Goal: Task Accomplishment & Management: Manage account settings

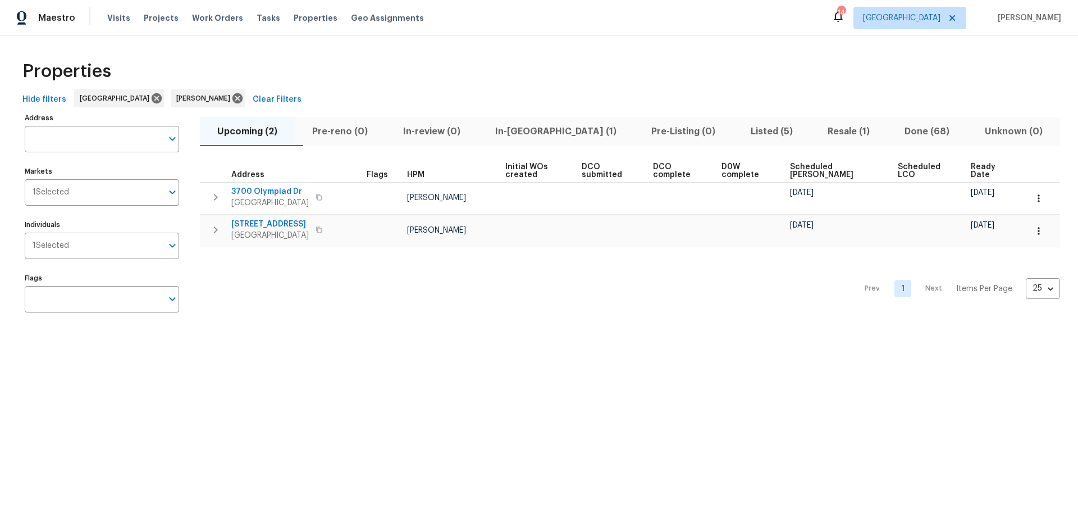
click at [413, 293] on div "Prev 1 Next Items Per Page 25 25 ​" at bounding box center [630, 285] width 860 height 76
click at [740, 133] on span "Listed (5)" at bounding box center [771, 132] width 63 height 16
click at [120, 15] on span "Visits" at bounding box center [118, 17] width 23 height 11
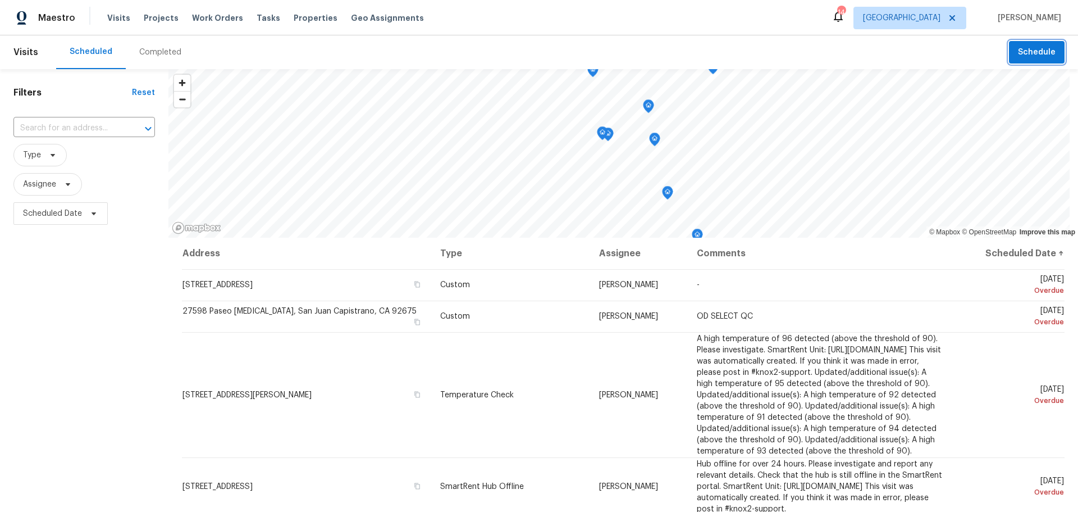
click at [1030, 51] on span "Schedule" at bounding box center [1037, 52] width 38 height 14
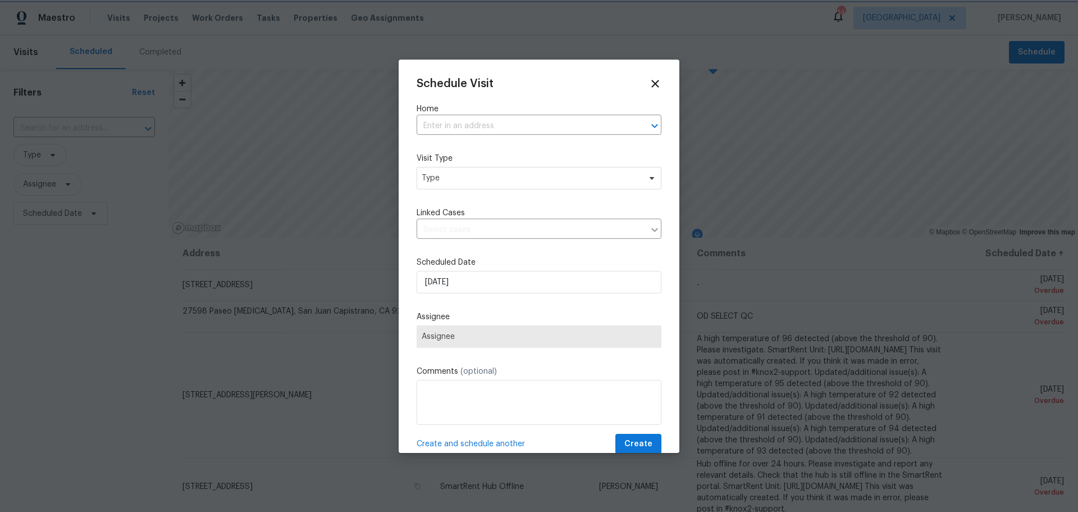
click at [108, 345] on div at bounding box center [539, 256] width 1078 height 512
click at [651, 83] on icon at bounding box center [655, 83] width 13 height 13
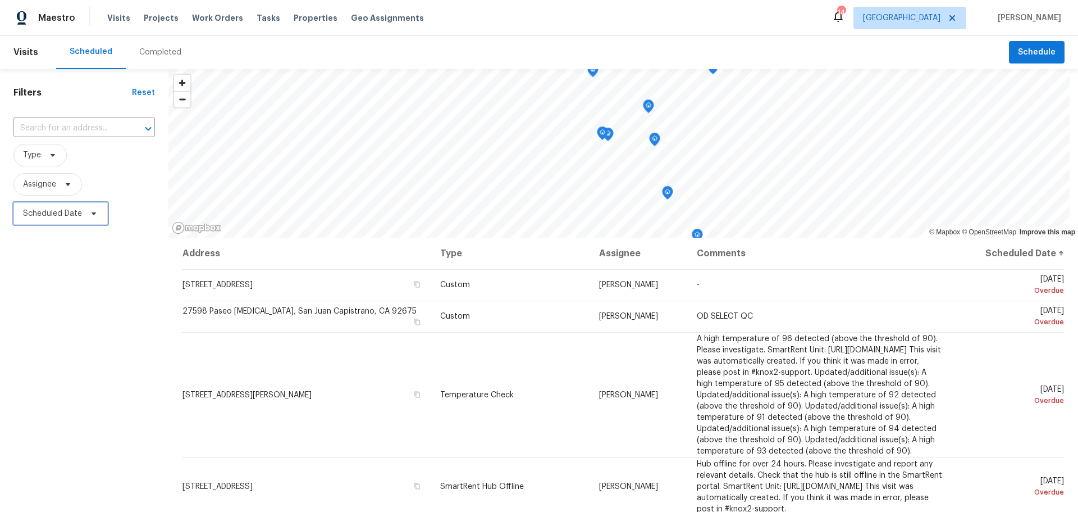
click at [59, 207] on span "Scheduled Date" at bounding box center [60, 213] width 94 height 22
click at [62, 246] on input "text" at bounding box center [75, 251] width 111 height 22
select select "8"
select select "2025"
select select "9"
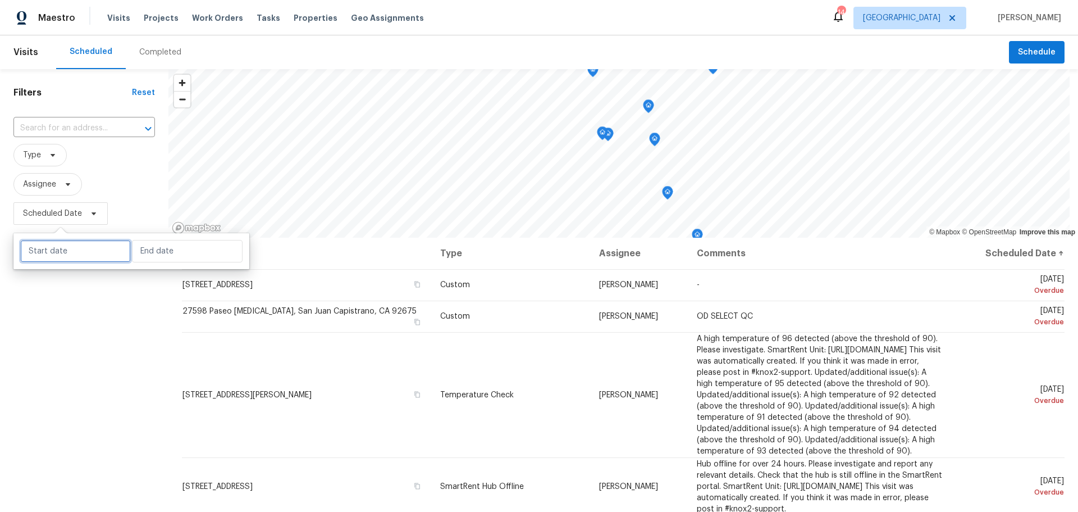
select select "2025"
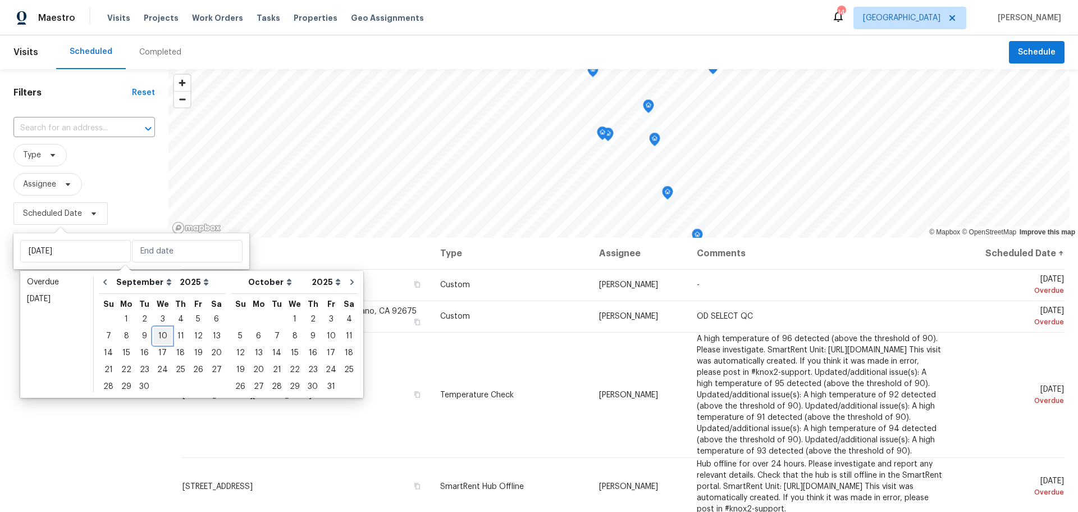
click at [159, 332] on div "10" at bounding box center [162, 336] width 19 height 16
type input "[DATE]"
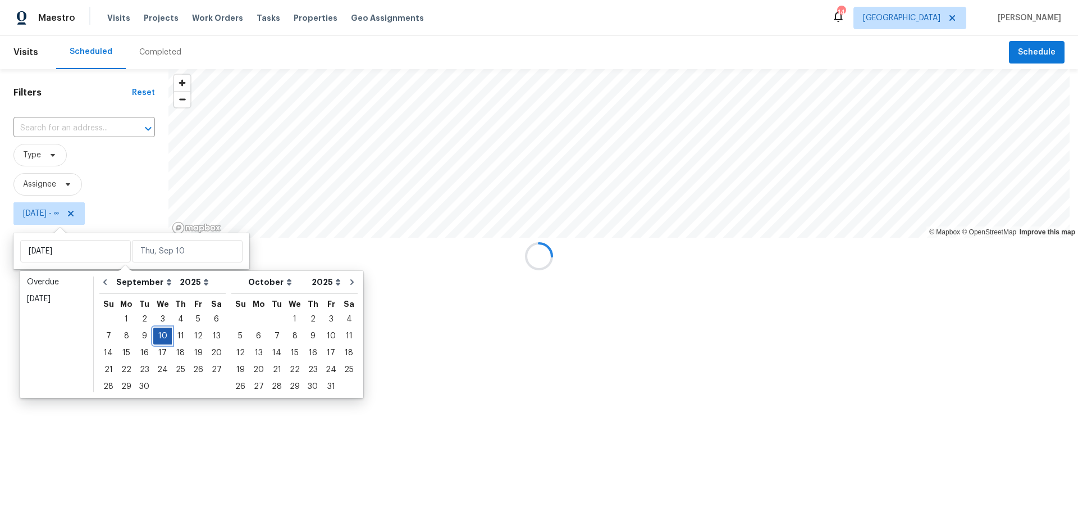
click at [159, 332] on div "10" at bounding box center [162, 336] width 19 height 16
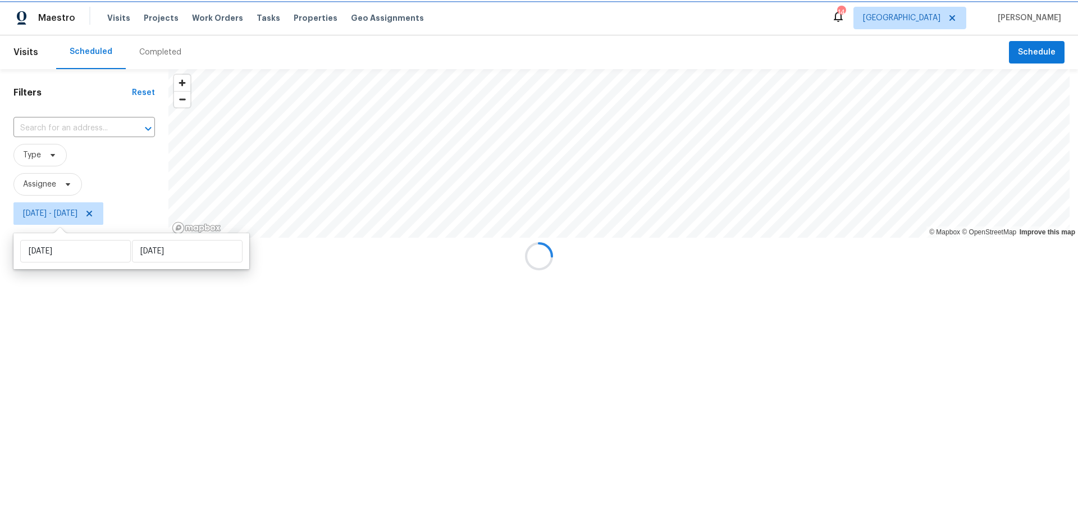
type input "[DATE]"
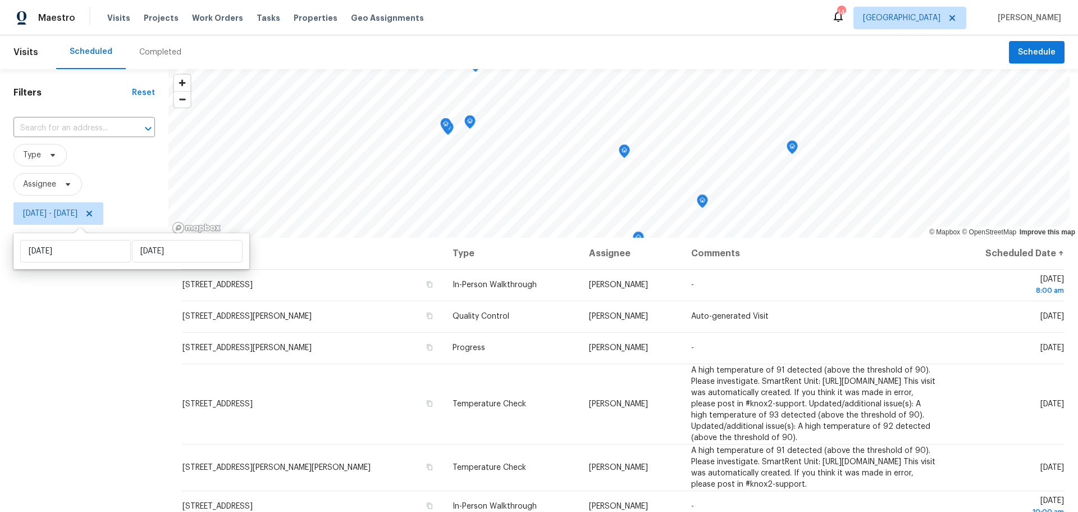
click at [79, 395] on div "Filters Reset ​ Type Assignee [DATE] - [DATE]" at bounding box center [84, 358] width 168 height 578
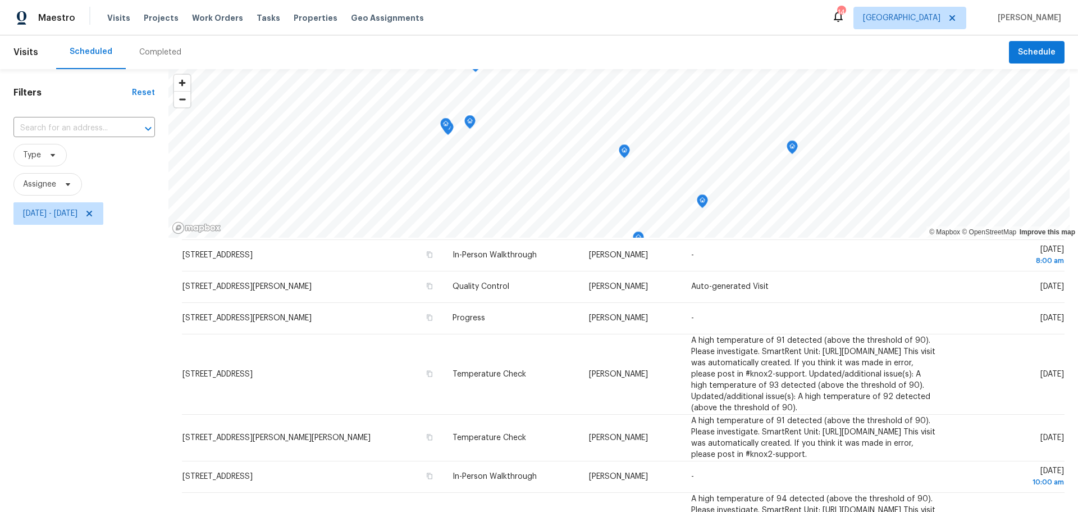
click at [69, 256] on div "Filters Reset ​ Type Assignee [DATE] - [DATE]" at bounding box center [84, 358] width 168 height 578
click at [94, 211] on icon at bounding box center [89, 213] width 9 height 9
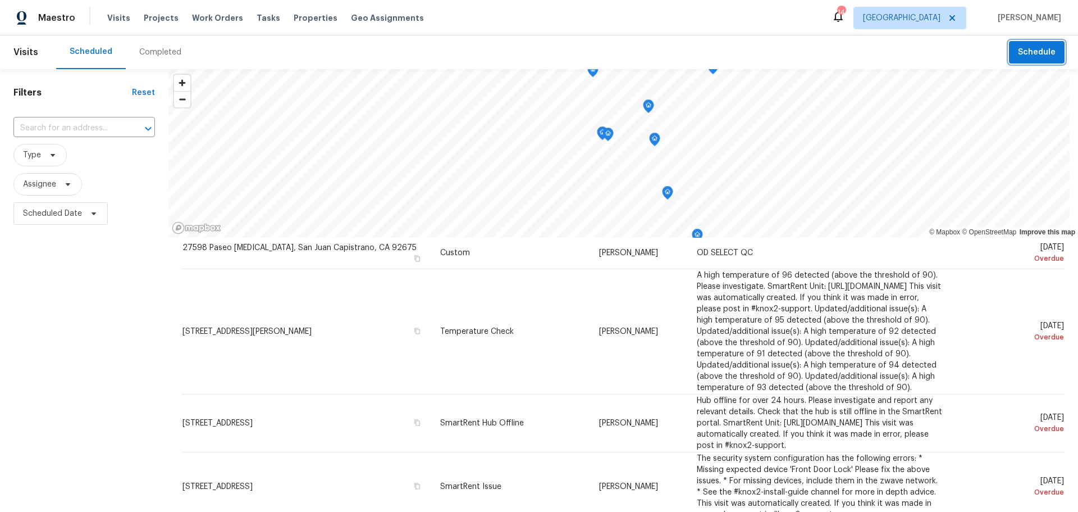
click at [1029, 46] on span "Schedule" at bounding box center [1037, 52] width 38 height 14
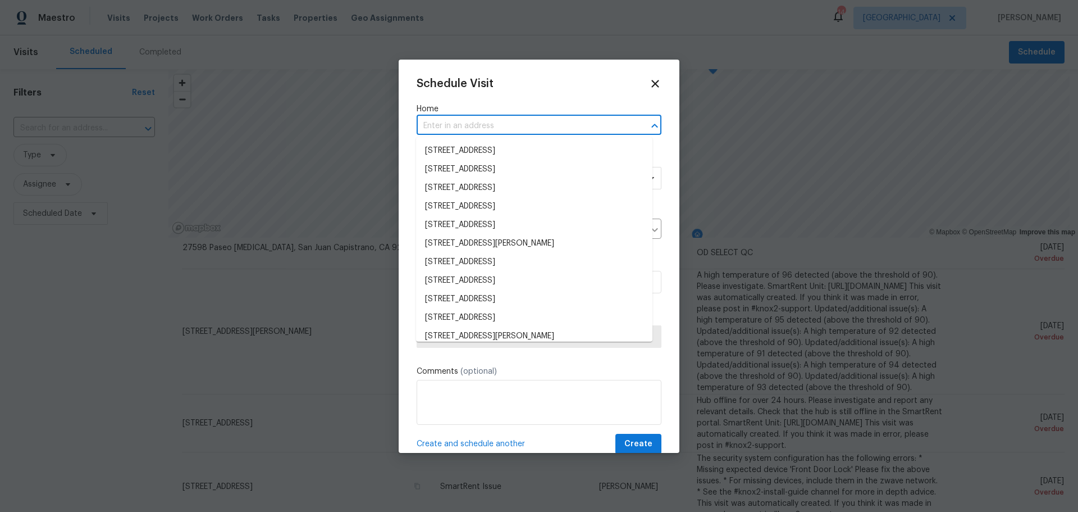
click at [453, 122] on input "text" at bounding box center [523, 125] width 213 height 17
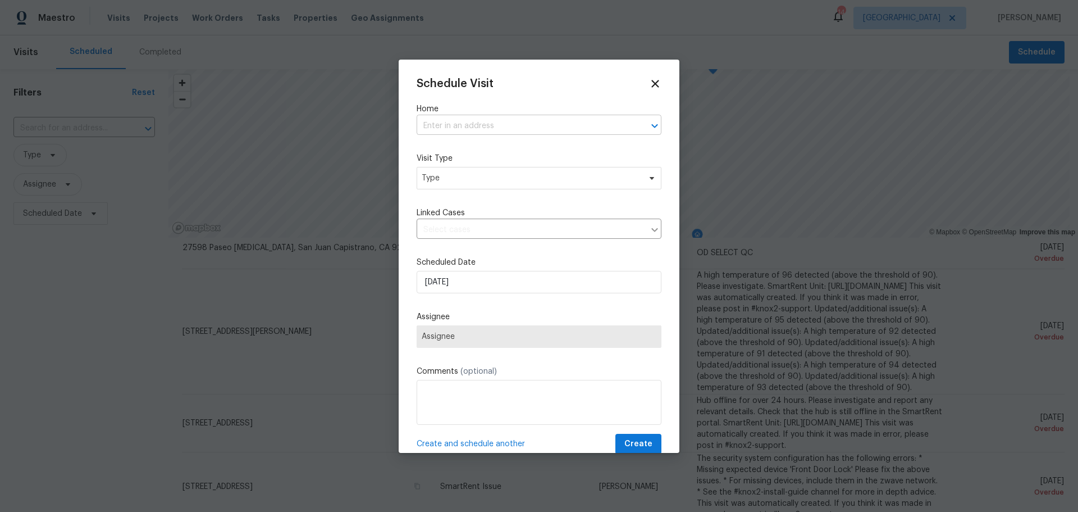
click at [437, 126] on input "text" at bounding box center [523, 125] width 213 height 17
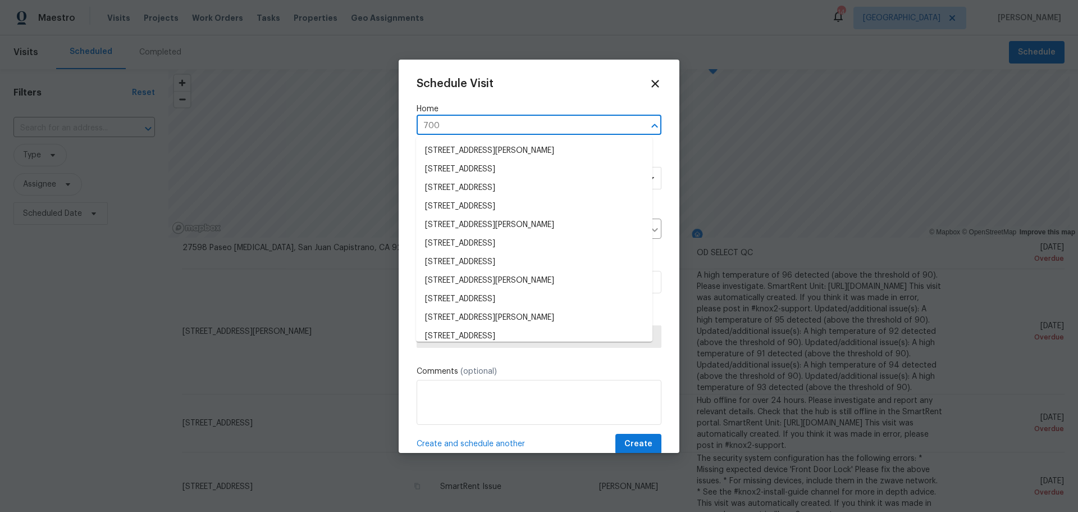
type input "700 w"
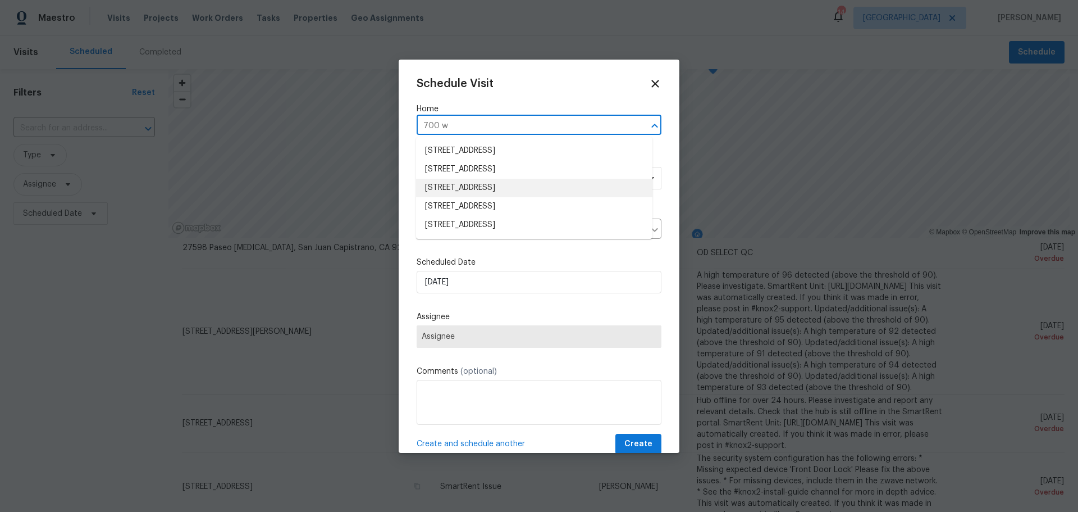
click at [480, 180] on li "[STREET_ADDRESS]" at bounding box center [534, 188] width 236 height 19
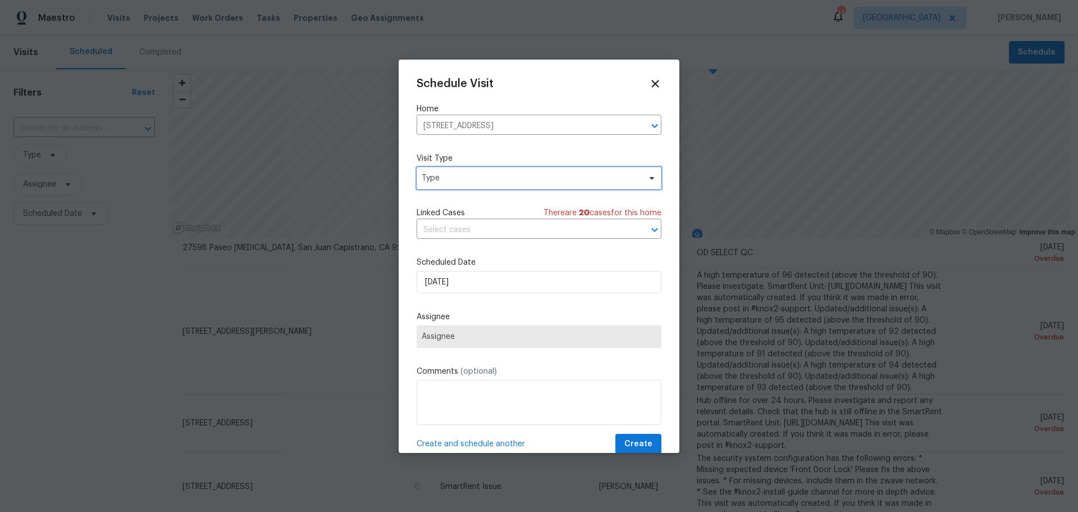
click at [486, 182] on span "Type" at bounding box center [531, 177] width 218 height 11
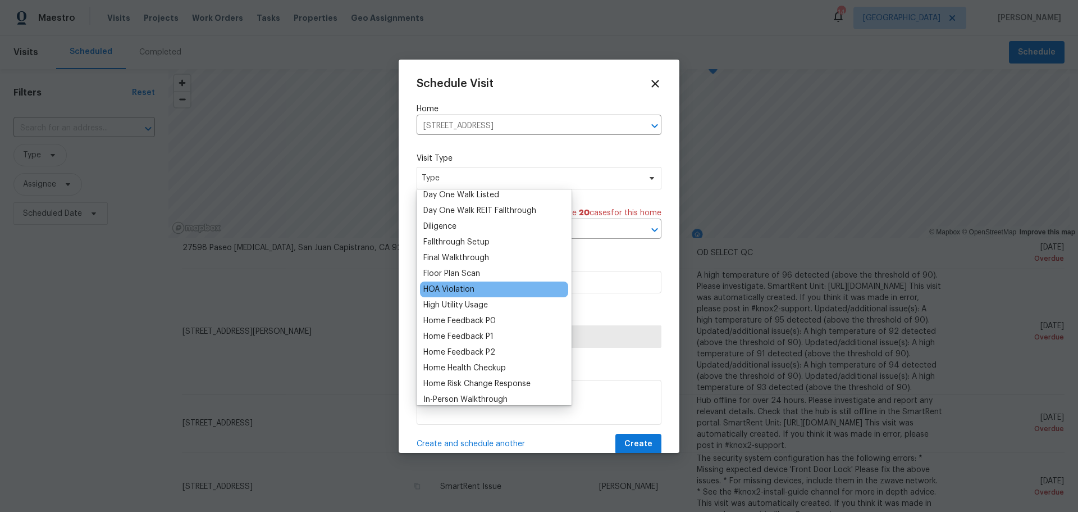
scroll to position [281, 0]
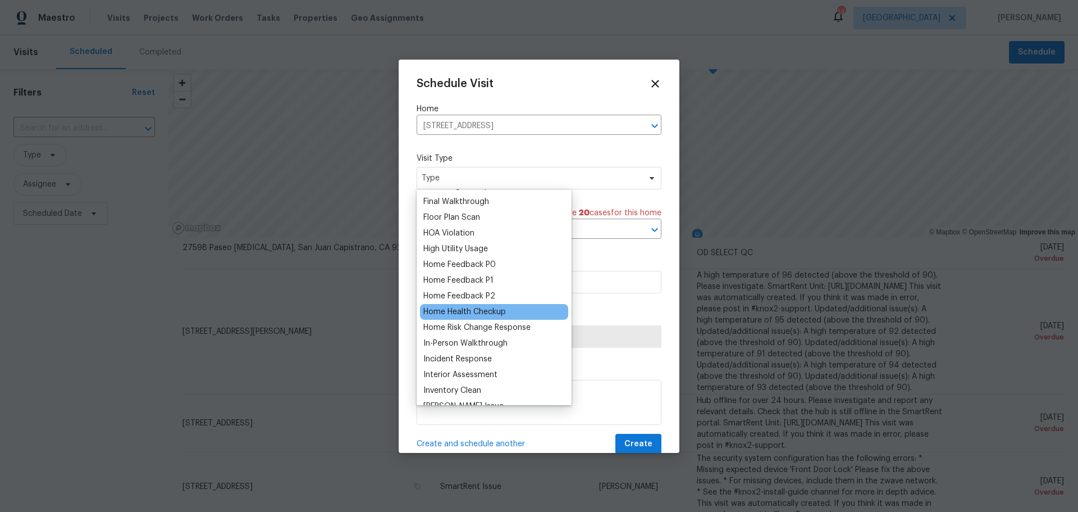
click at [449, 314] on div "Home Health Checkup" at bounding box center [464, 311] width 83 height 11
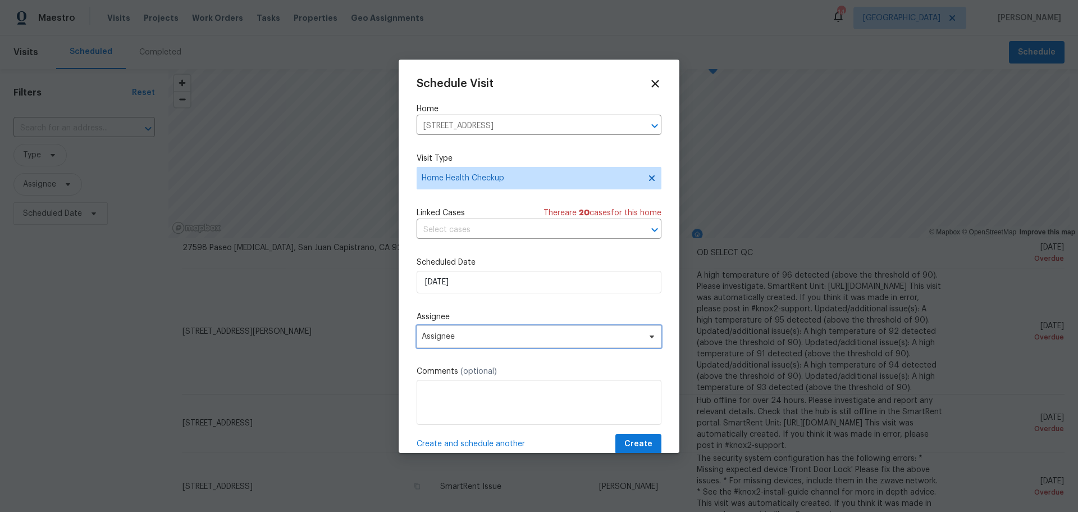
click at [518, 332] on span "Assignee" at bounding box center [532, 336] width 220 height 9
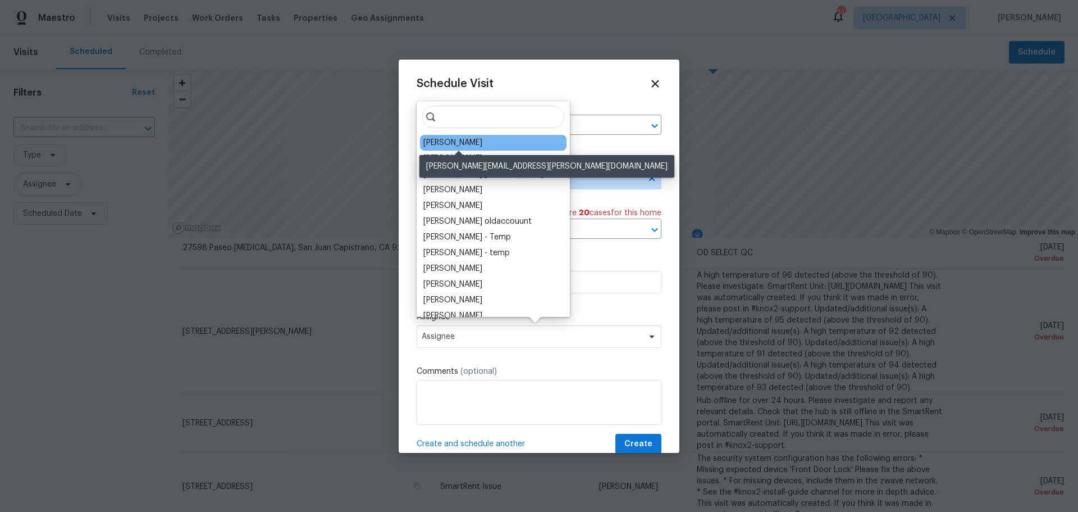
click at [475, 141] on div "[PERSON_NAME]" at bounding box center [452, 142] width 59 height 11
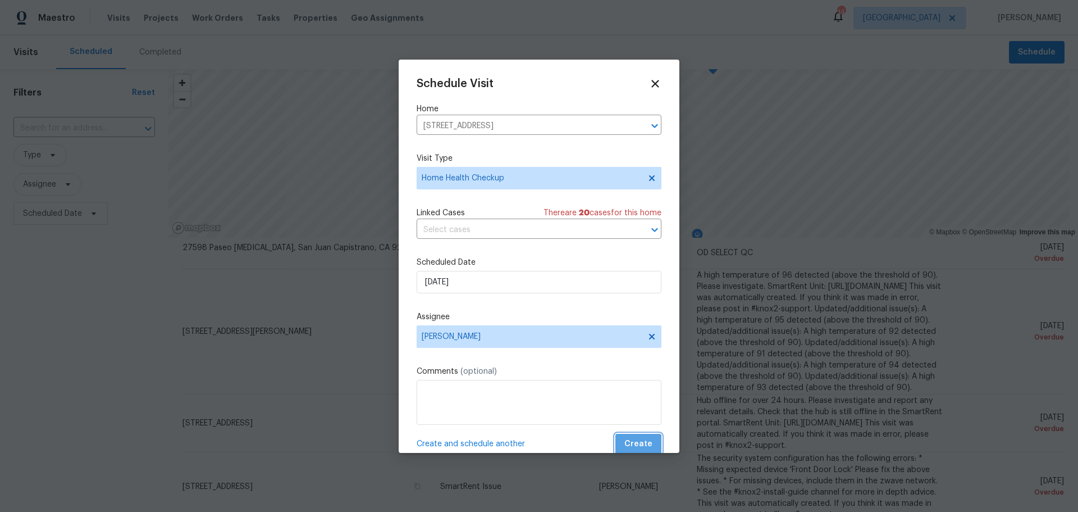
click at [638, 444] on span "Create" at bounding box center [638, 444] width 28 height 14
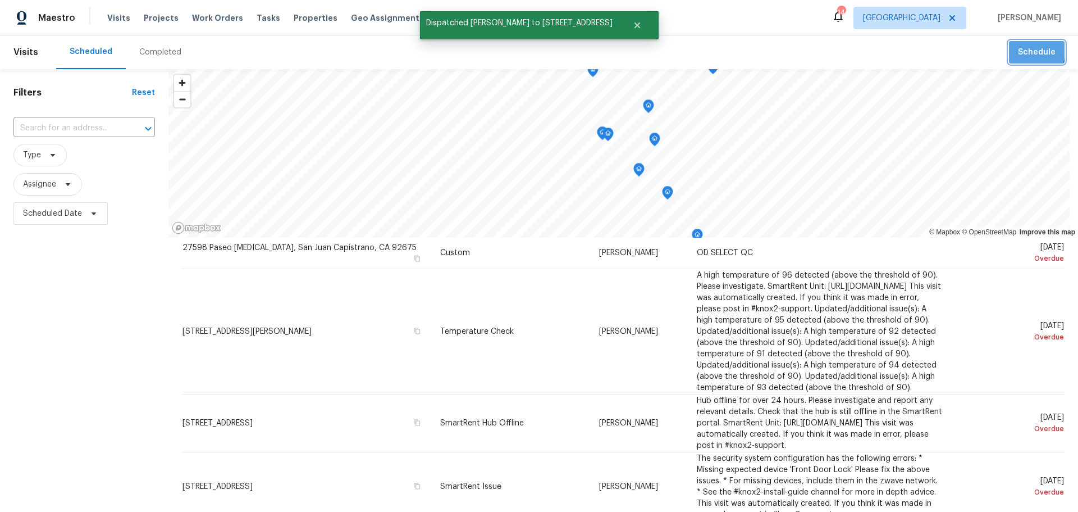
click at [1018, 50] on span "Schedule" at bounding box center [1037, 52] width 38 height 14
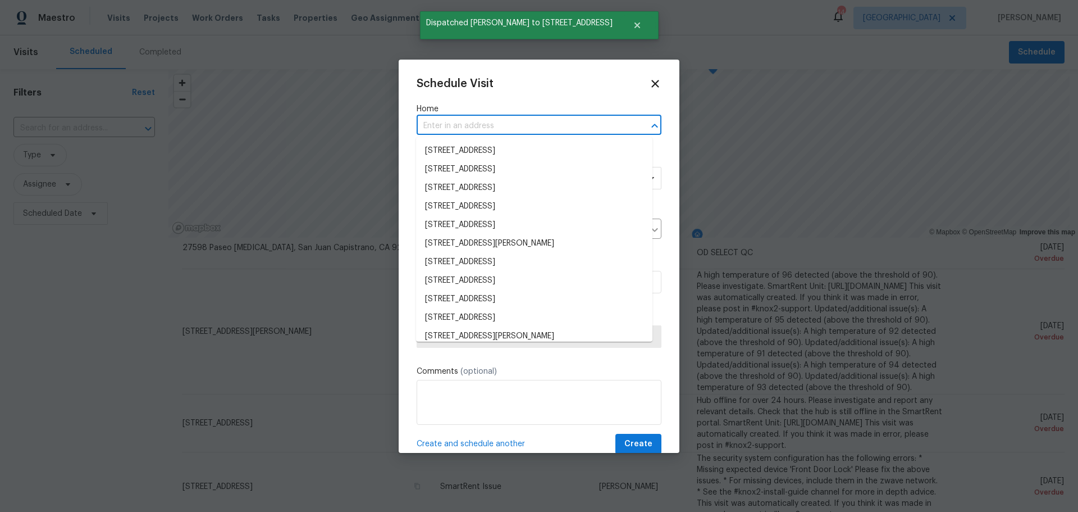
click at [444, 118] on input "text" at bounding box center [523, 125] width 213 height 17
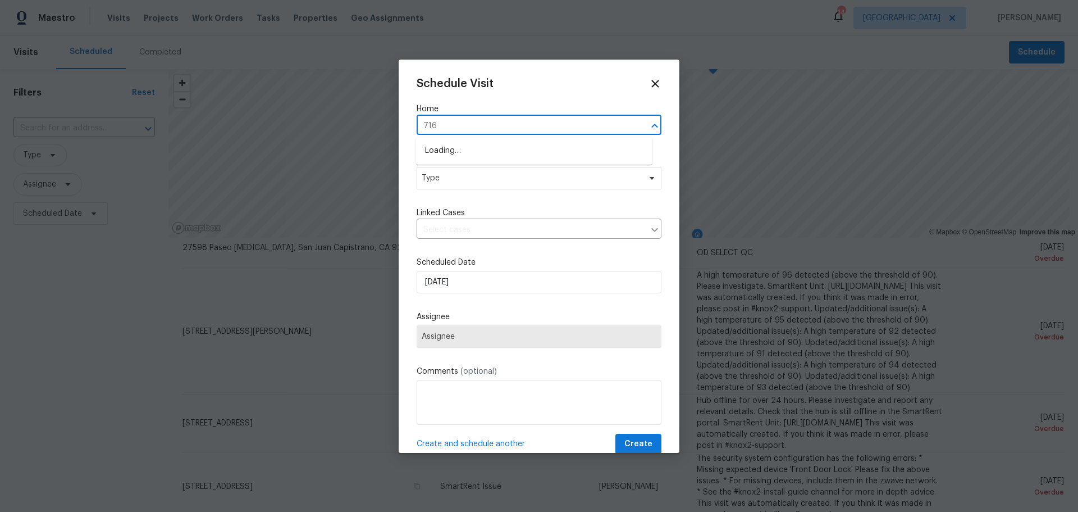
type input "7165"
click at [455, 144] on li "[STREET_ADDRESS][PERSON_NAME]" at bounding box center [534, 150] width 236 height 19
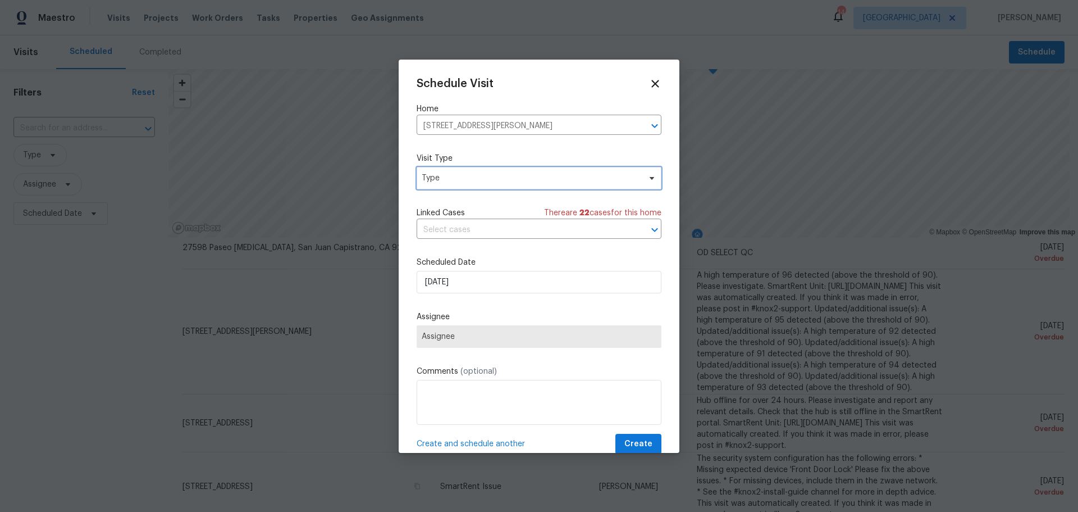
click at [455, 175] on span "Type" at bounding box center [531, 177] width 218 height 11
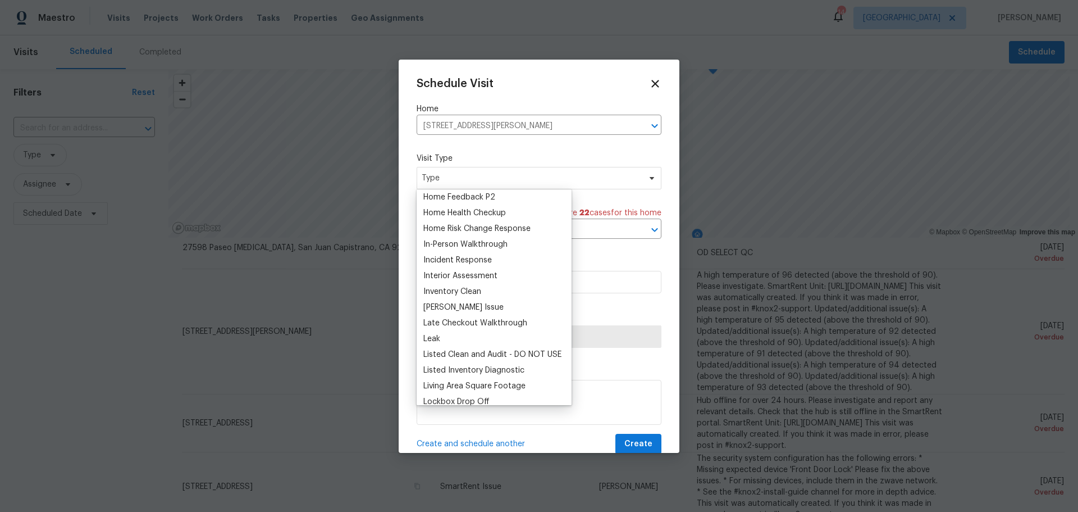
scroll to position [377, 0]
click at [452, 212] on div "Home Health Checkup" at bounding box center [464, 214] width 83 height 11
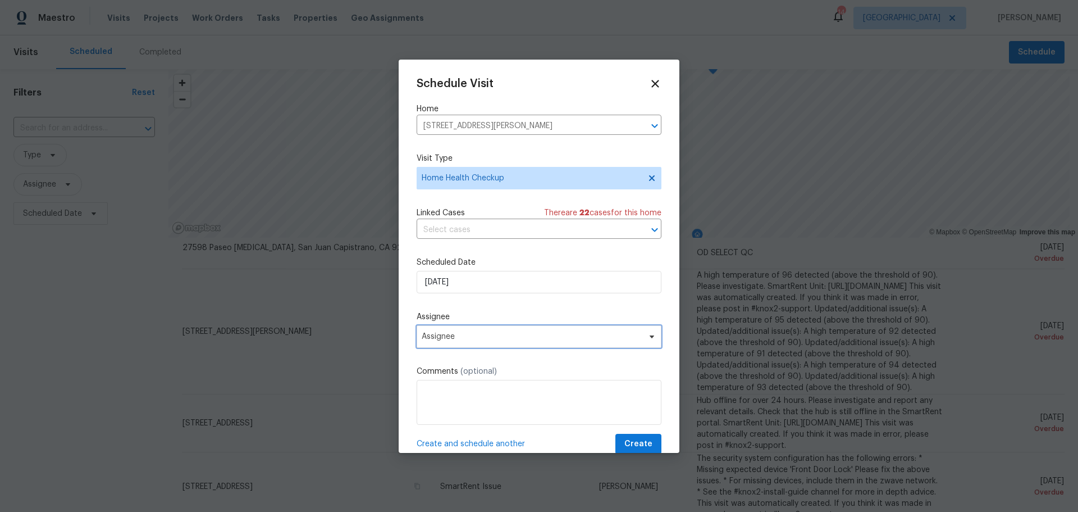
click at [485, 337] on span "Assignee" at bounding box center [532, 336] width 220 height 9
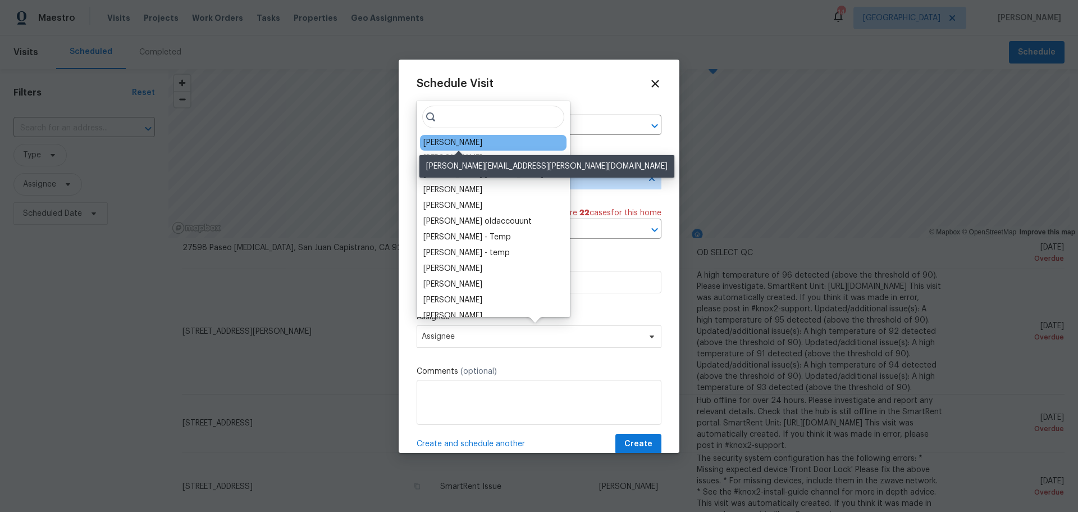
click at [482, 141] on div "[PERSON_NAME]" at bounding box center [452, 142] width 59 height 11
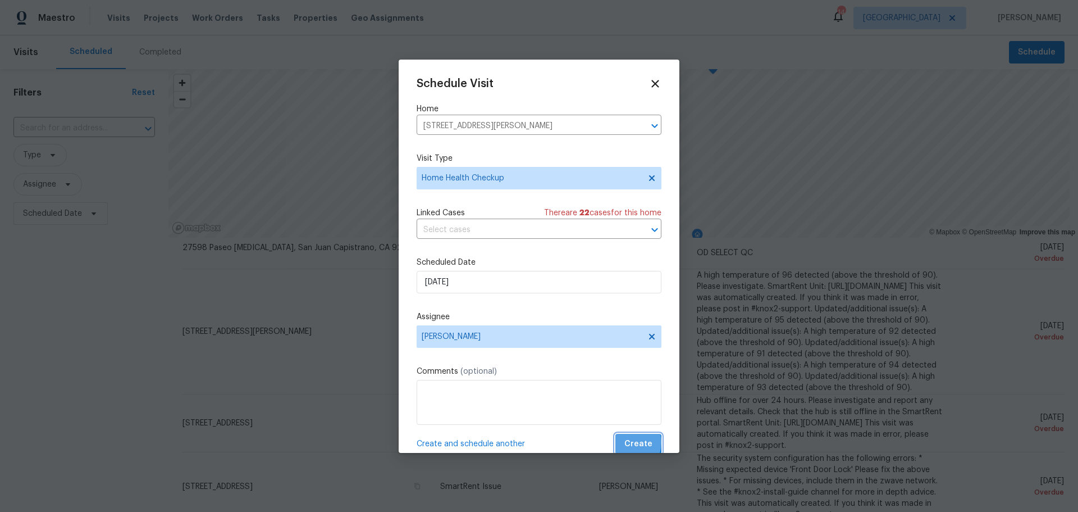
click at [624, 442] on span "Create" at bounding box center [638, 444] width 28 height 14
